Goal: Information Seeking & Learning: Check status

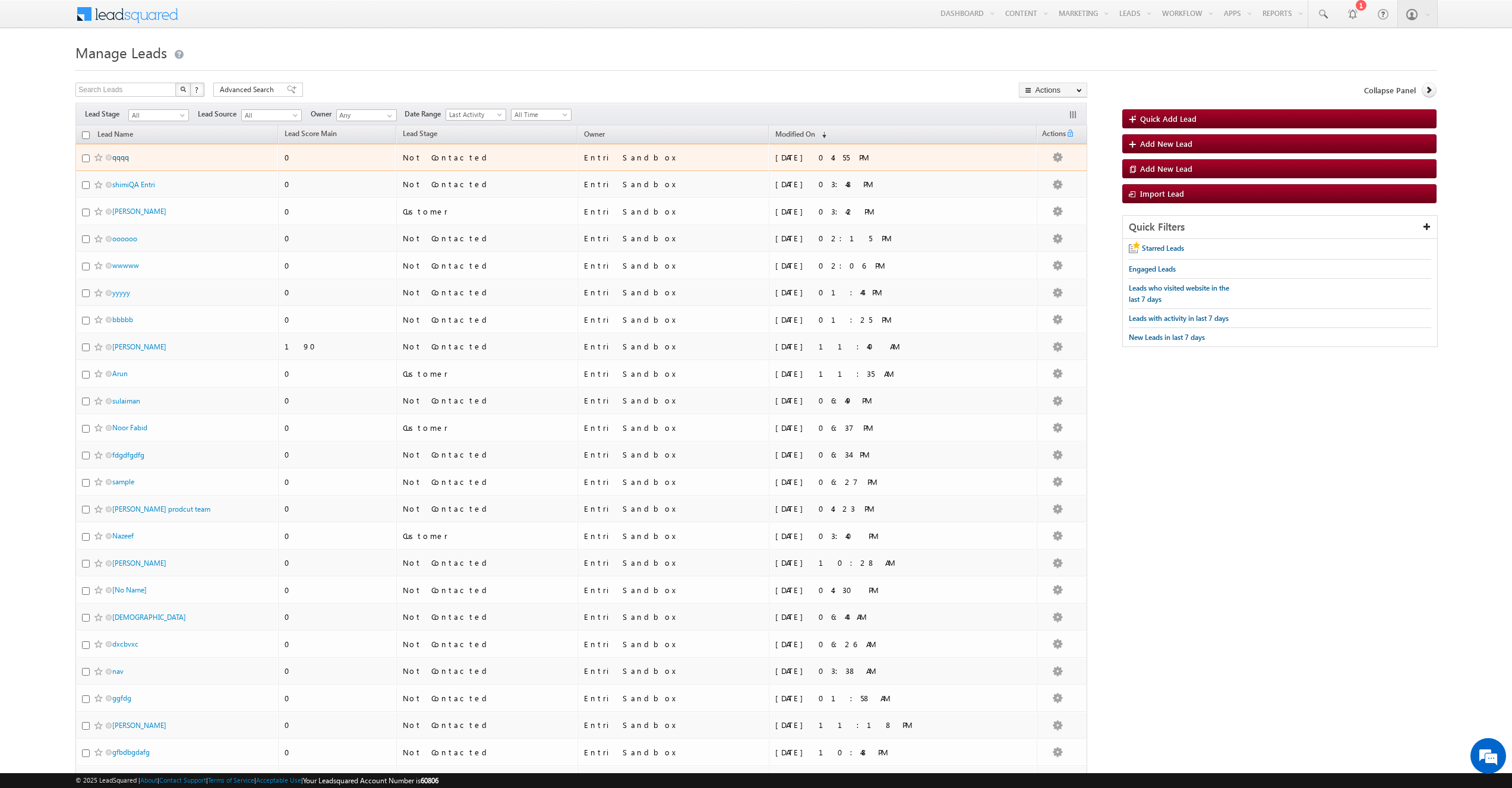
click at [122, 157] on link "qqqq" at bounding box center [120, 156] width 17 height 9
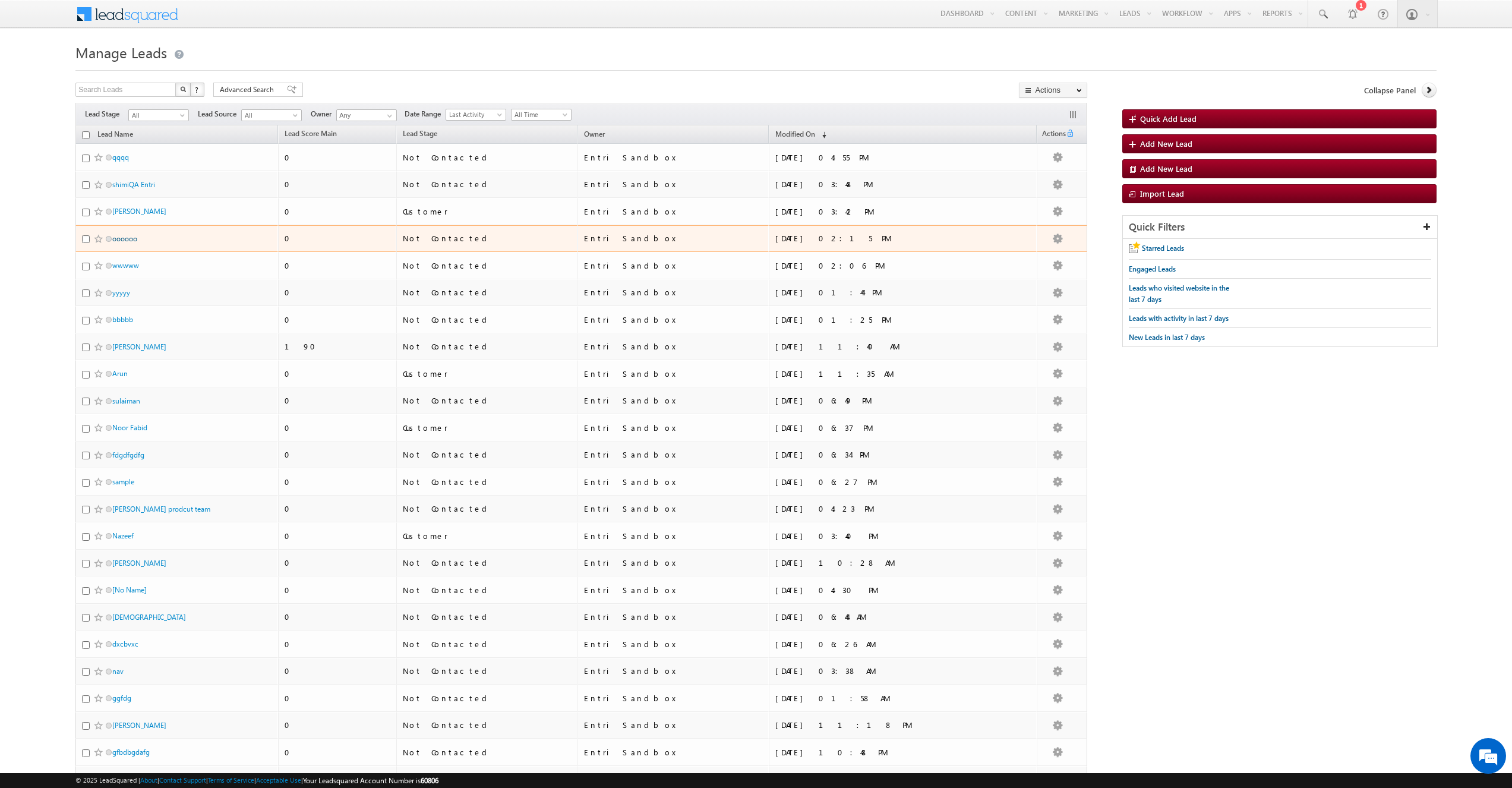
click at [120, 235] on link "oooooo" at bounding box center [124, 238] width 25 height 9
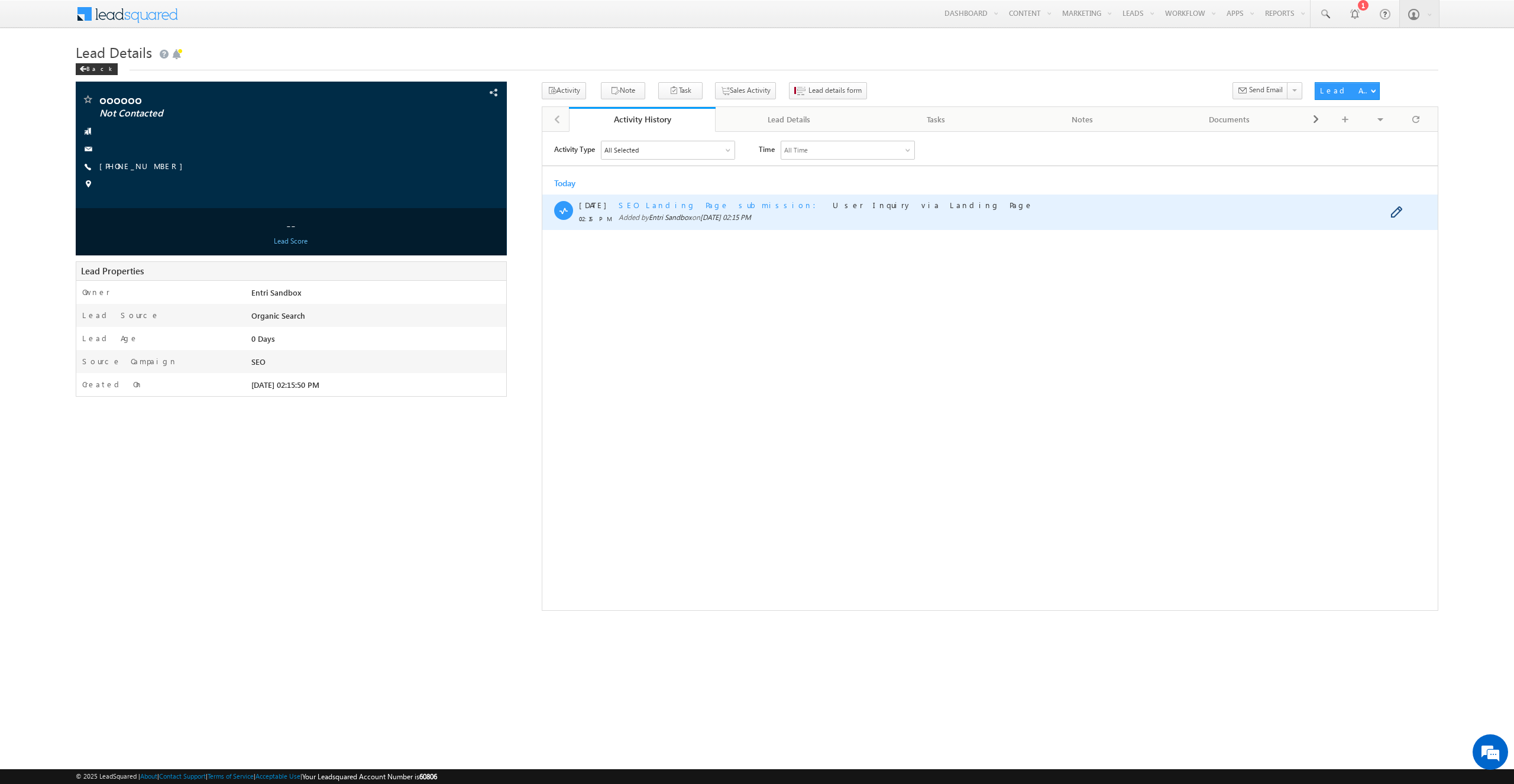
click at [699, 206] on span "SEO Landing Page submission" at bounding box center [720, 204] width 205 height 10
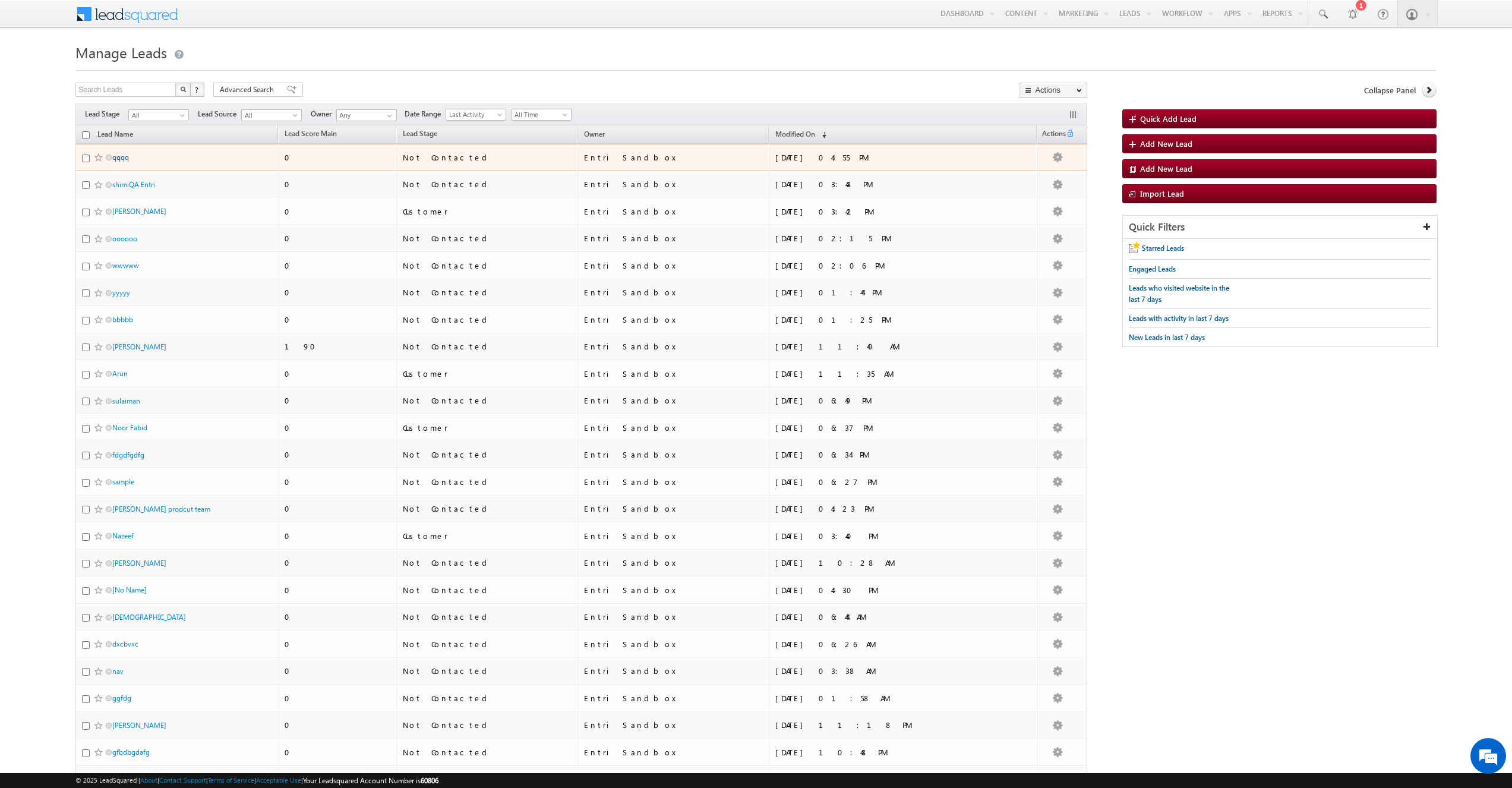
click at [119, 161] on link "qqqq" at bounding box center [120, 156] width 17 height 9
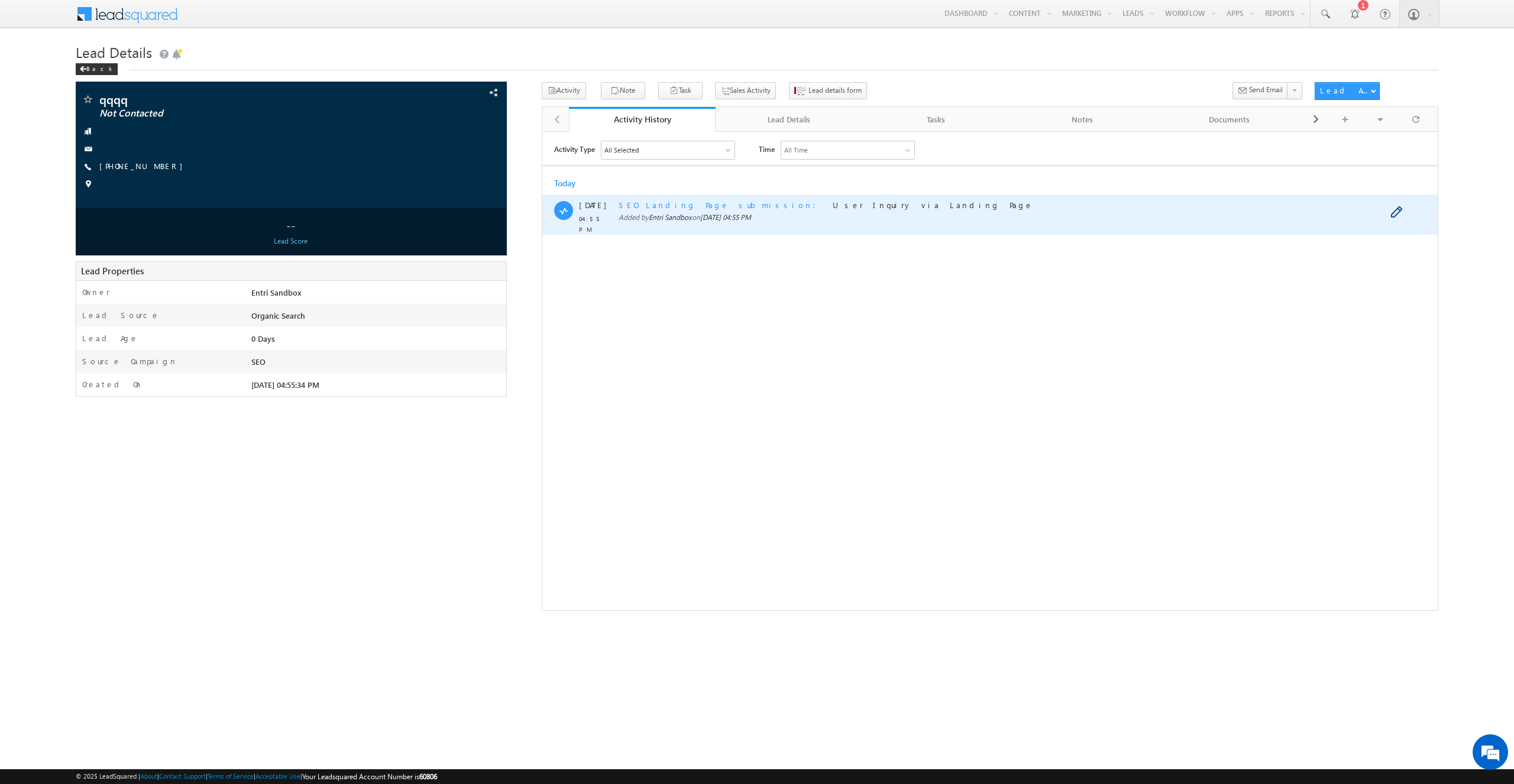
click at [693, 206] on span "SEO Landing Page submission" at bounding box center [720, 204] width 205 height 10
